Goal: Use online tool/utility: Utilize a website feature to perform a specific function

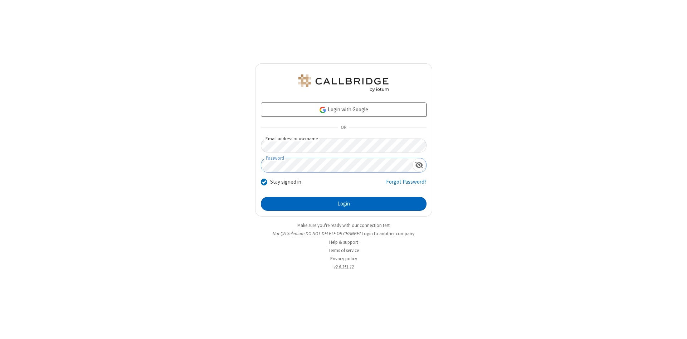
click at [344, 204] on button "Login" at bounding box center [344, 204] width 166 height 14
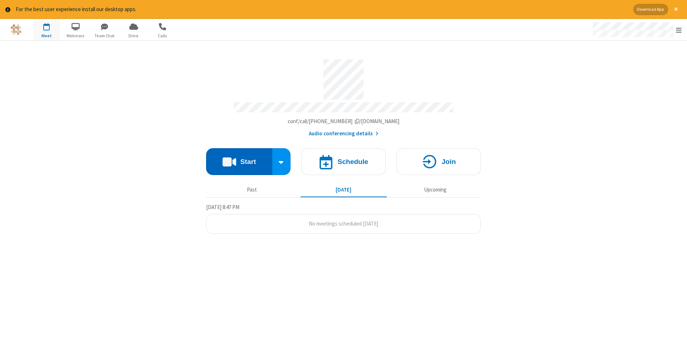
click at [239, 159] on button "Start" at bounding box center [239, 161] width 66 height 27
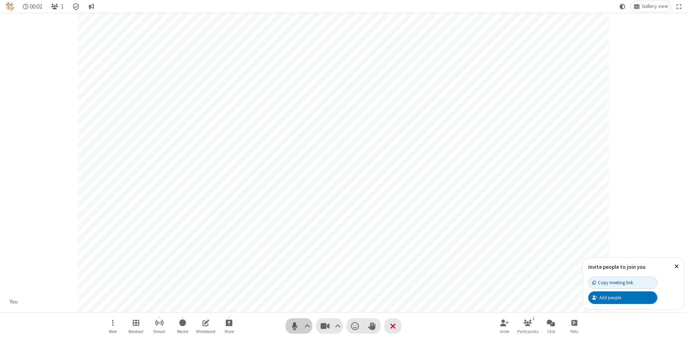
click at [295, 326] on span "Mute (Alt+A)" at bounding box center [294, 326] width 11 height 10
click at [295, 326] on span "Unmute (Alt+A)" at bounding box center [294, 326] width 11 height 10
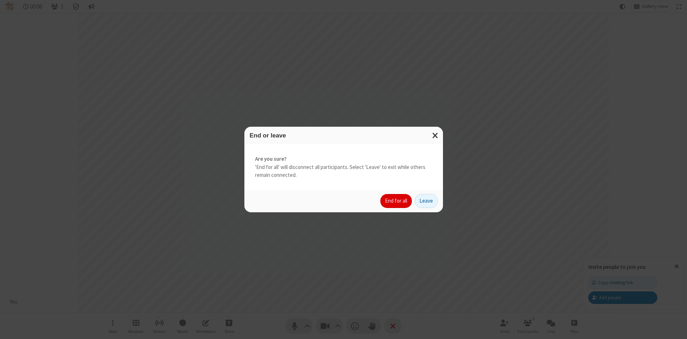
click at [397, 201] on button "End for all" at bounding box center [397, 201] width 32 height 14
